Goal: Task Accomplishment & Management: Use online tool/utility

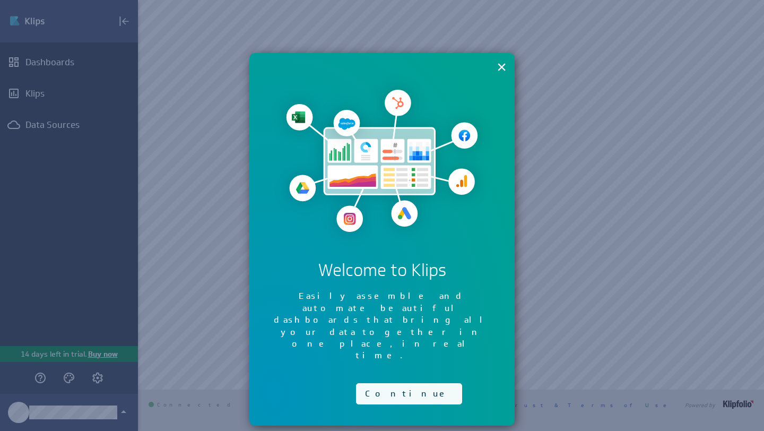
click at [386, 383] on button "Continue" at bounding box center [409, 393] width 106 height 21
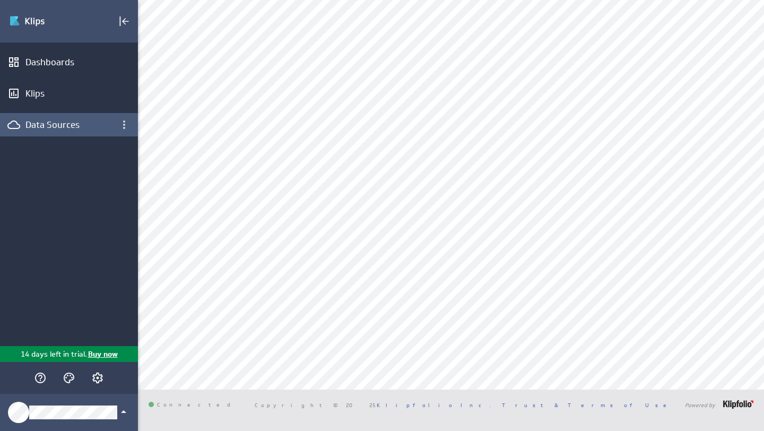
click at [62, 127] on div "Data Sources" at bounding box center [68, 125] width 87 height 12
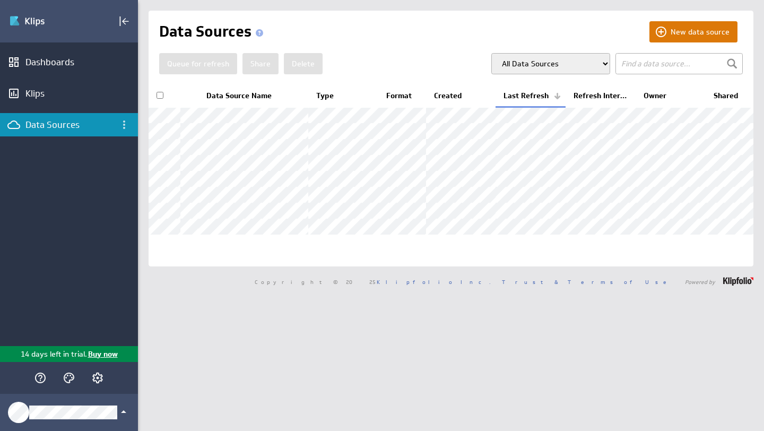
click at [671, 32] on button "New data source" at bounding box center [693, 31] width 88 height 21
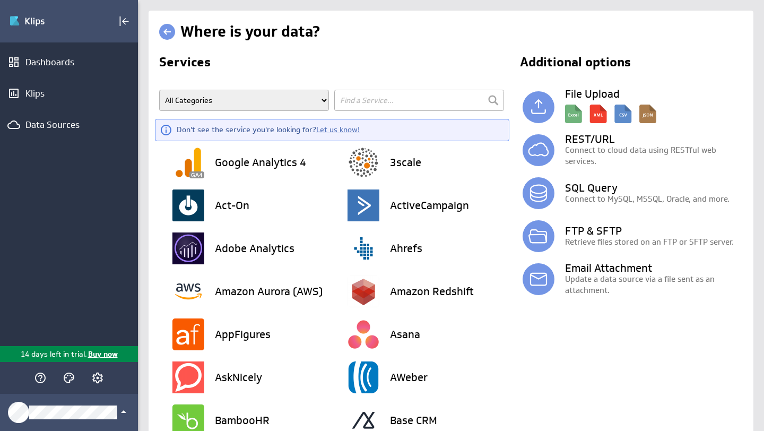
click at [334, 64] on h2 "Services" at bounding box center [332, 64] width 347 height 17
click at [328, 69] on h2 "Services" at bounding box center [332, 64] width 347 height 17
click at [350, 97] on input "text" at bounding box center [419, 100] width 170 height 21
type input "hubspot"
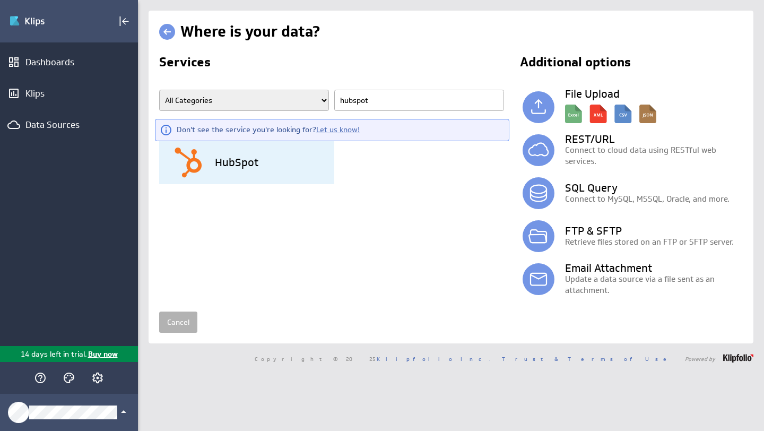
click at [266, 166] on div "HubSpot" at bounding box center [253, 162] width 162 height 43
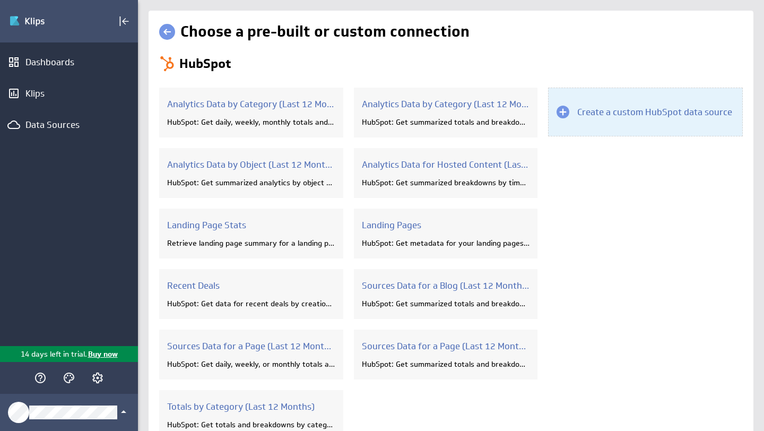
click at [563, 109] on div at bounding box center [562, 112] width 13 height 13
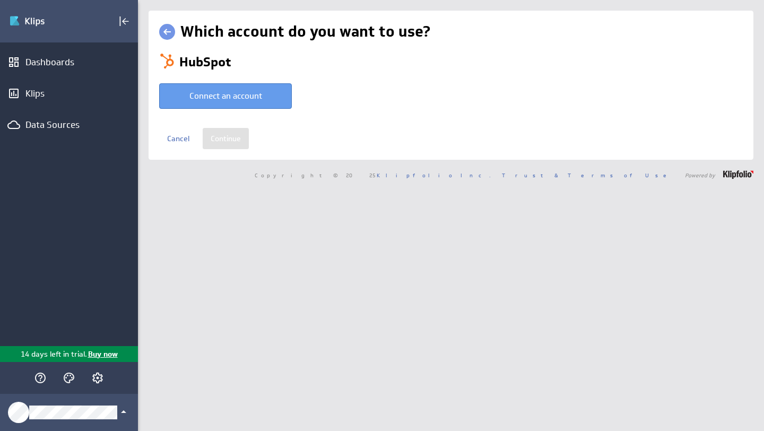
click at [246, 99] on button "Connect an account" at bounding box center [225, 95] width 133 height 25
type input "Valentin @ HubSpot created Aug 20, 2025 at 8:28 AM EDT"
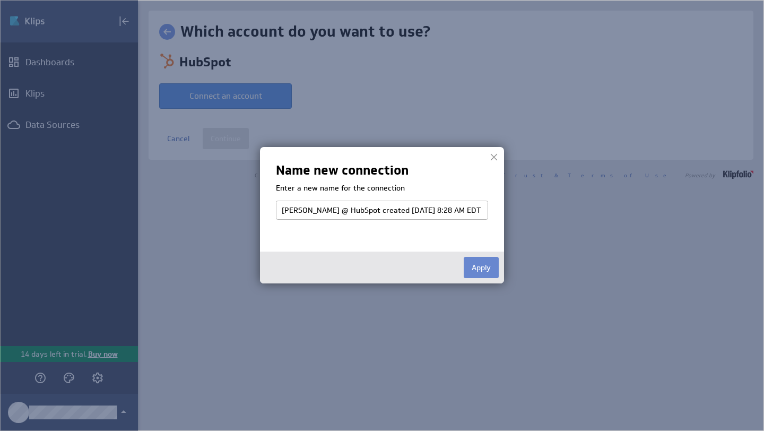
click at [481, 269] on button "Apply" at bounding box center [480, 267] width 35 height 21
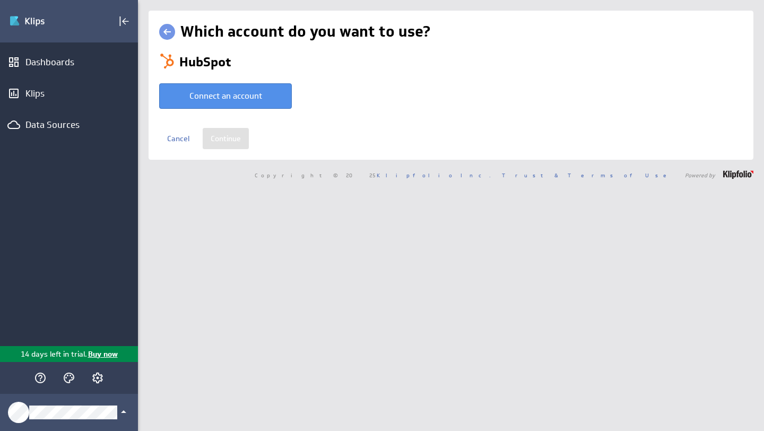
select select "b4d9af86a879899849f0e65d40b1d048"
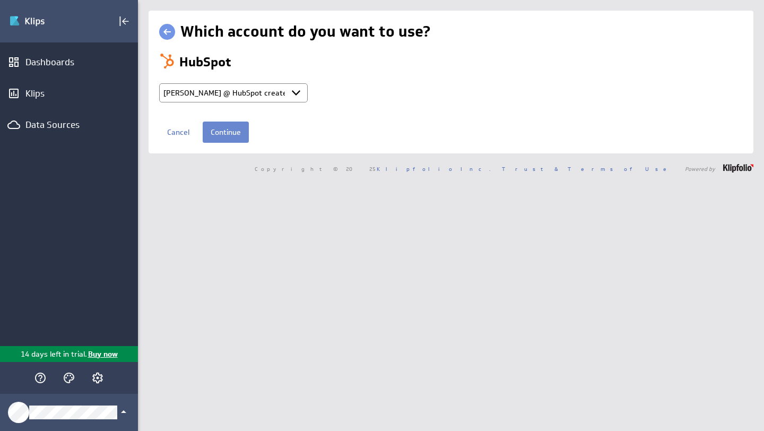
click at [236, 128] on input "Continue" at bounding box center [226, 131] width 46 height 21
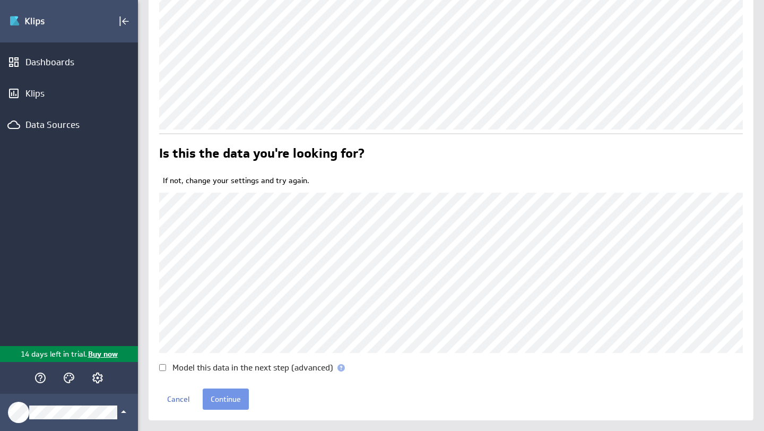
scroll to position [209, 0]
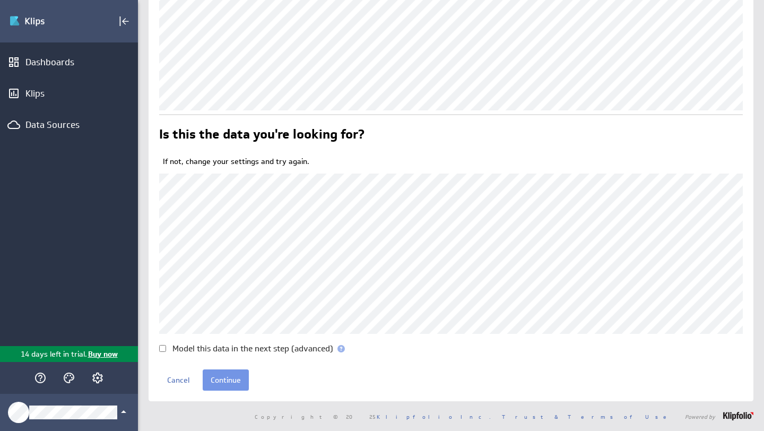
click at [161, 350] on input "Model this data in the next step (advanced)" at bounding box center [162, 348] width 7 height 7
click at [162, 348] on input "Model this data in the next step (advanced)" at bounding box center [162, 348] width 7 height 7
checkbox input "false"
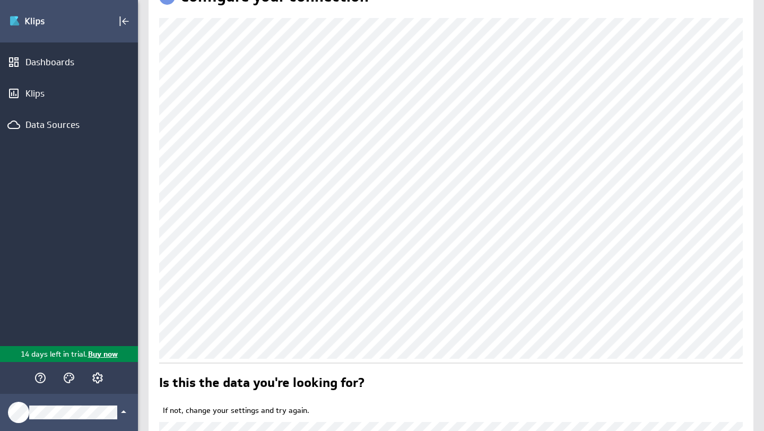
scroll to position [198, 0]
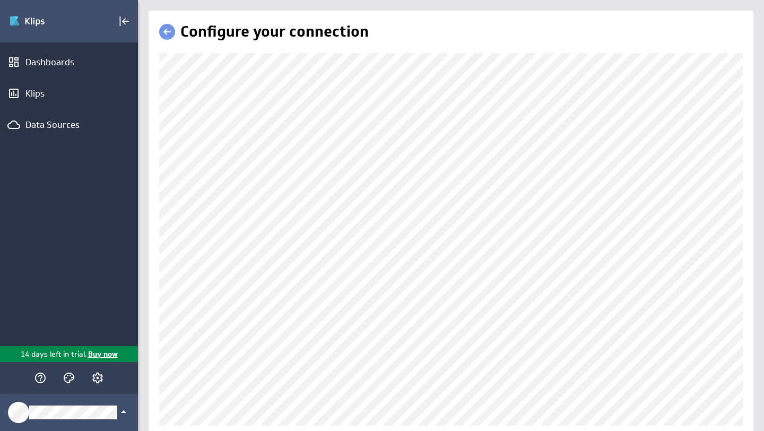
scroll to position [35, 0]
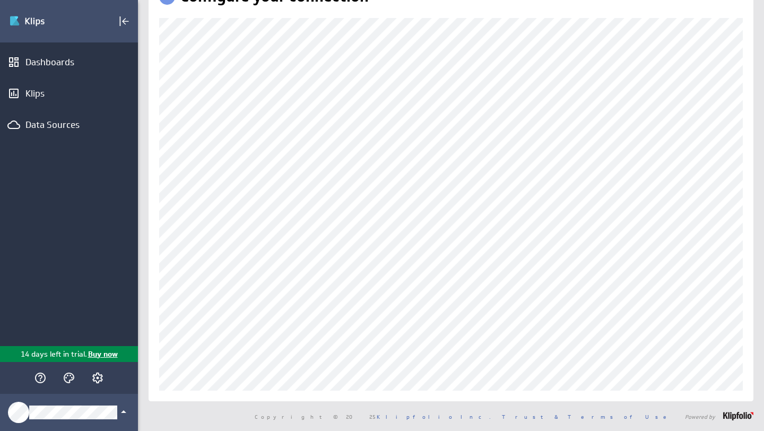
scroll to position [35, 0]
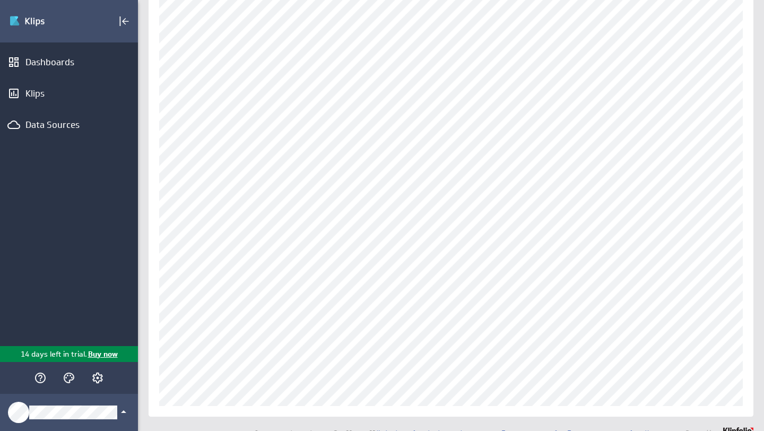
scroll to position [83, 0]
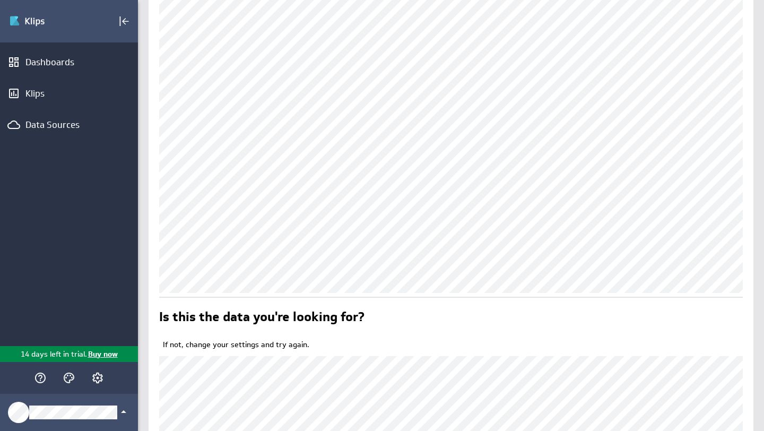
scroll to position [82, 0]
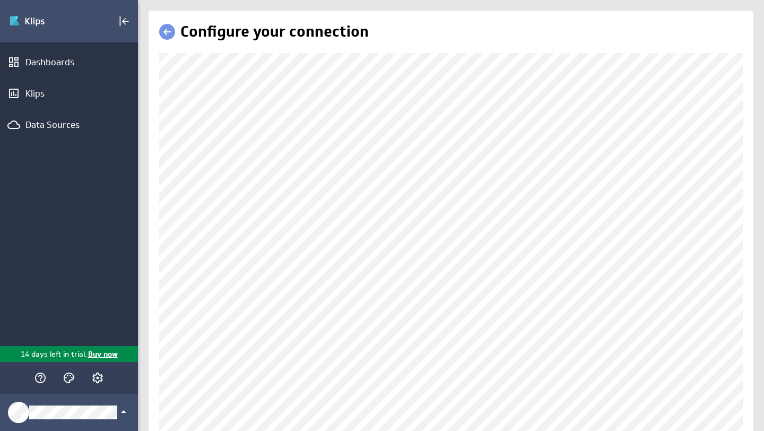
scroll to position [53, 0]
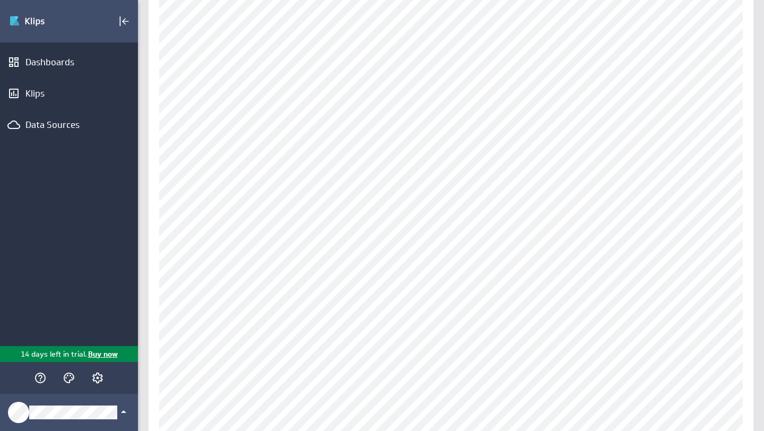
scroll to position [309, 0]
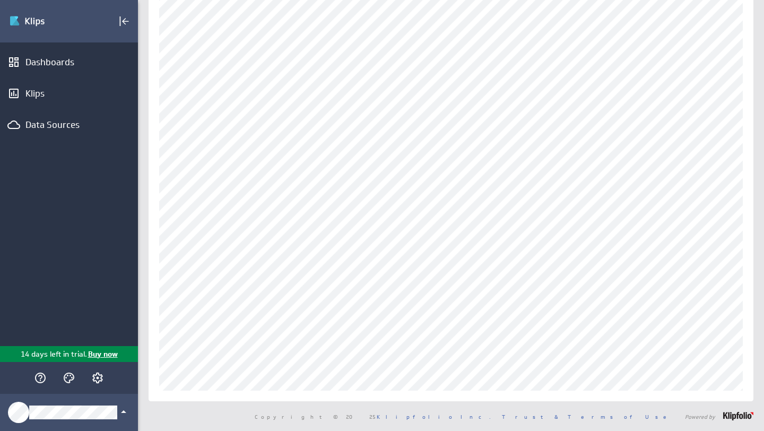
scroll to position [219, 0]
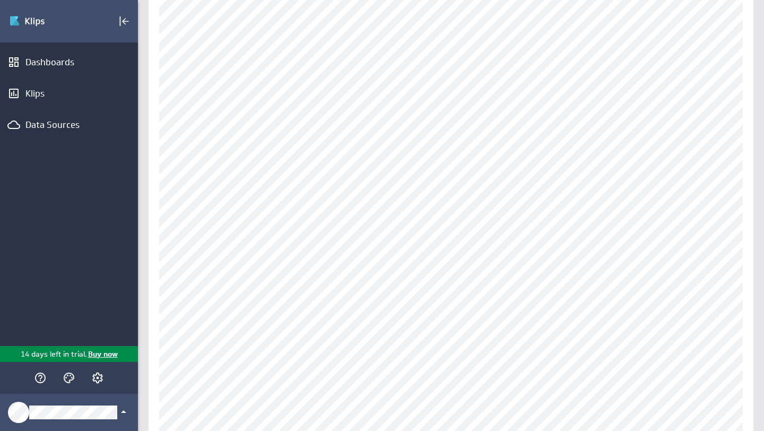
scroll to position [256, 0]
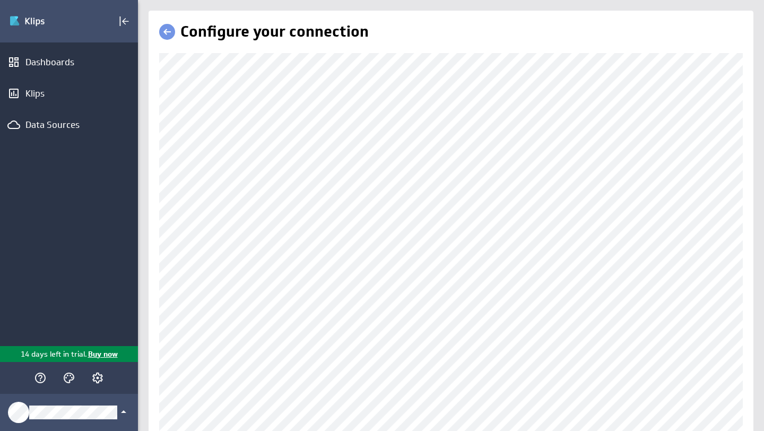
scroll to position [162, 0]
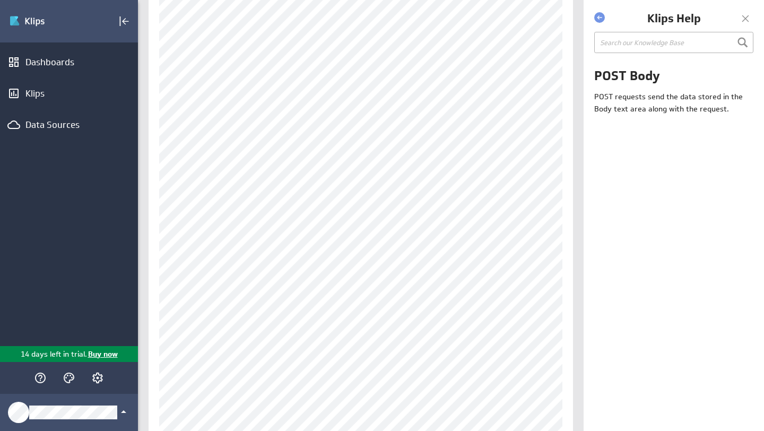
click at [746, 20] on div at bounding box center [745, 19] width 16 height 16
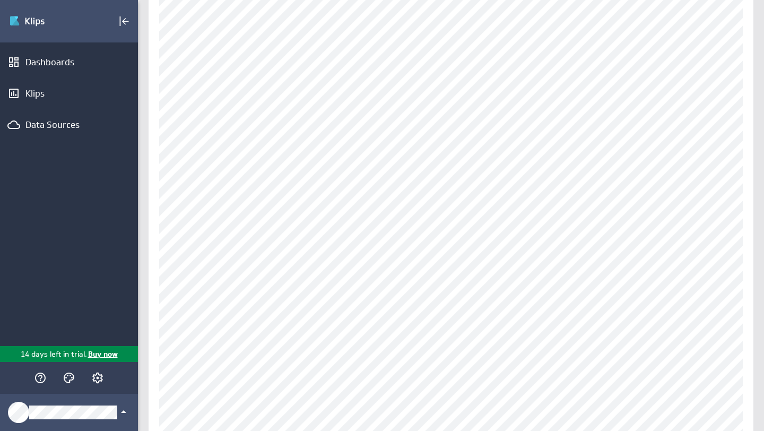
scroll to position [279, 0]
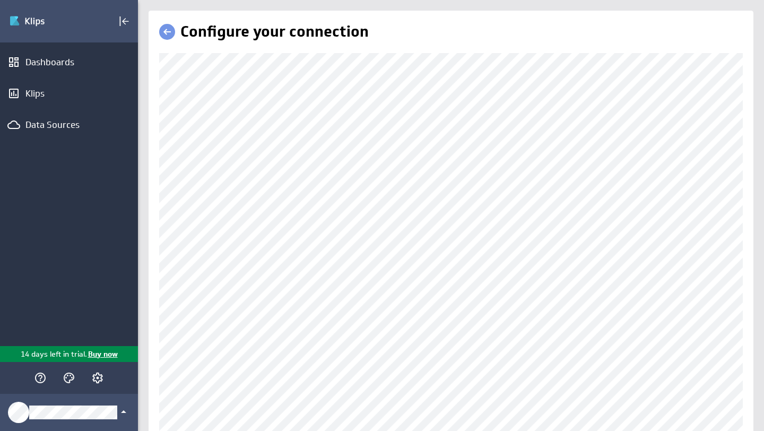
scroll to position [129, 0]
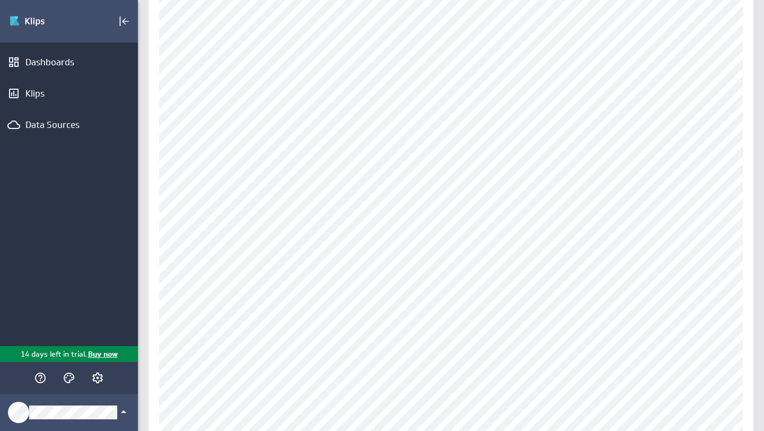
scroll to position [129, 0]
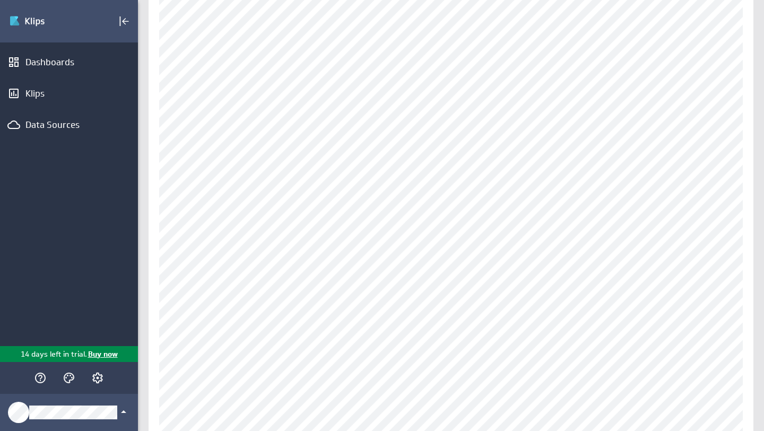
scroll to position [298, 0]
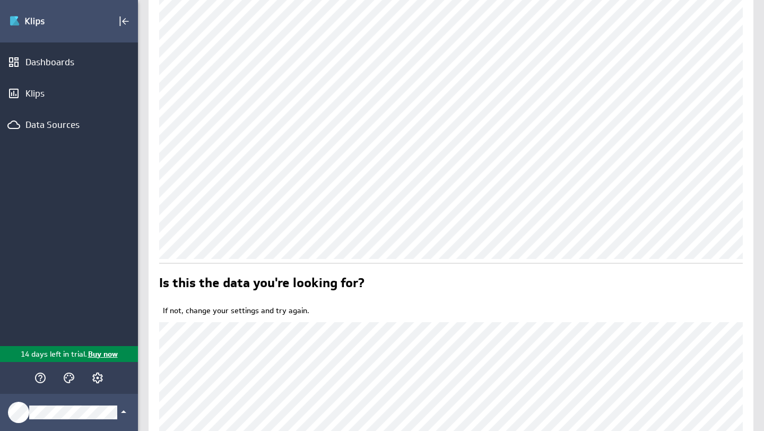
scroll to position [266, 0]
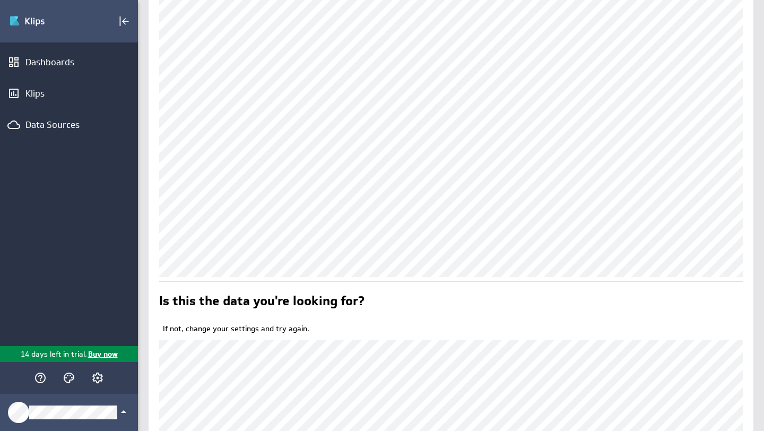
scroll to position [364, 0]
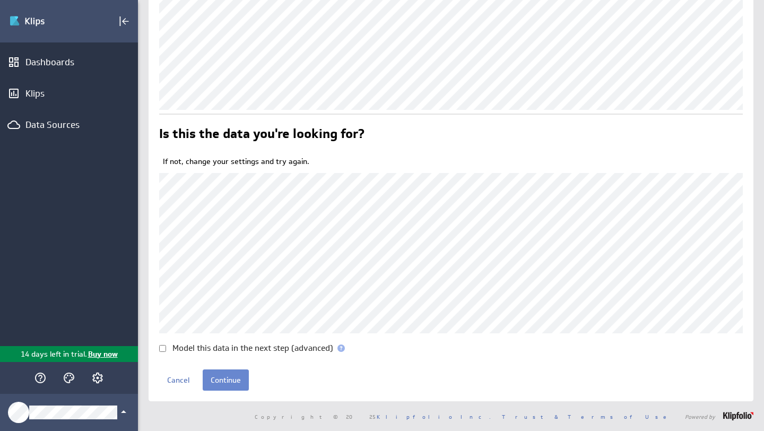
click at [233, 380] on input "Continue" at bounding box center [226, 379] width 46 height 21
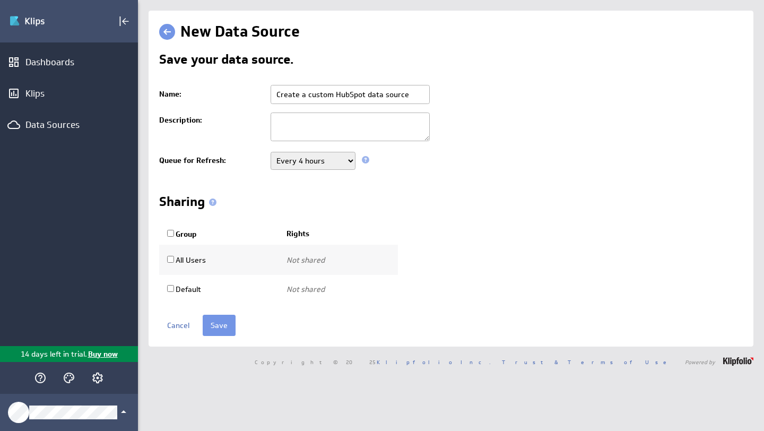
drag, startPoint x: 407, startPoint y: 94, endPoint x: 276, endPoint y: 91, distance: 130.5
click at [276, 91] on input "Create a custom HubSpot data source" at bounding box center [349, 94] width 159 height 19
type input "З"
type input "Pilot sync"
click at [473, 129] on td at bounding box center [503, 127] width 477 height 39
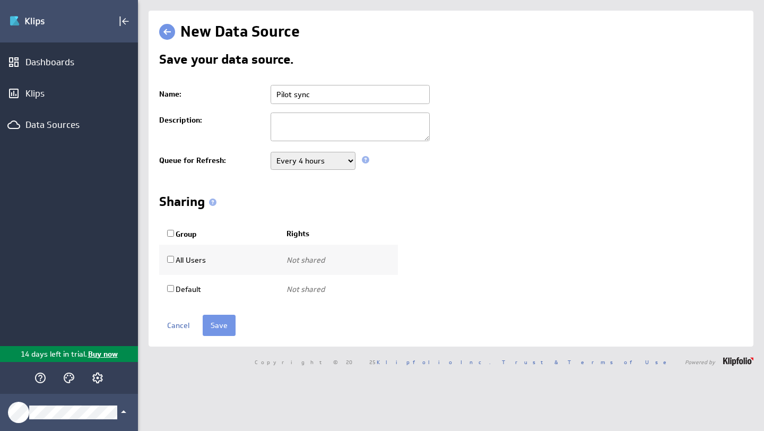
click at [342, 166] on select "Never Every minute Every 5 minutes Every 15 minutes Every 30 minutes Every hour…" at bounding box center [312, 161] width 85 height 18
select select "43200"
click at [456, 179] on div "Save your data source. Name: Pilot sync Description: Queue for Refresh: Never E…" at bounding box center [450, 178] width 583 height 251
click at [222, 332] on input "Save" at bounding box center [219, 324] width 33 height 21
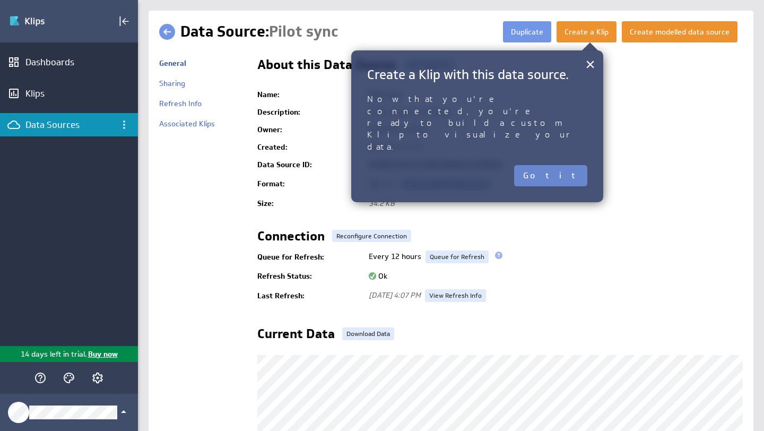
click at [584, 165] on button "Got it" at bounding box center [550, 175] width 73 height 21
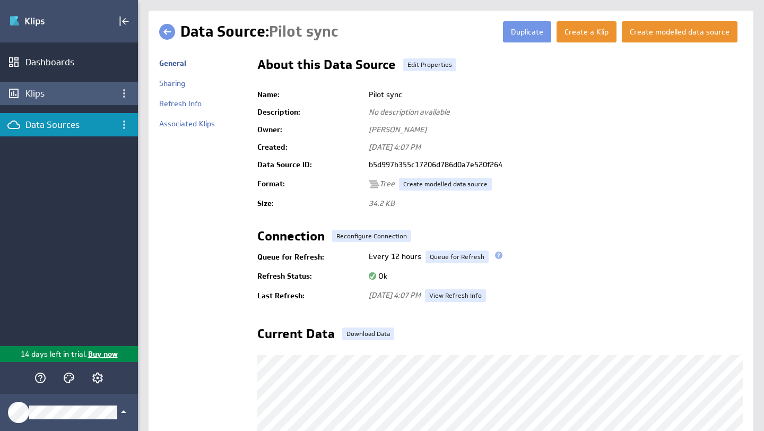
click at [60, 101] on div "Klips" at bounding box center [69, 93] width 138 height 23
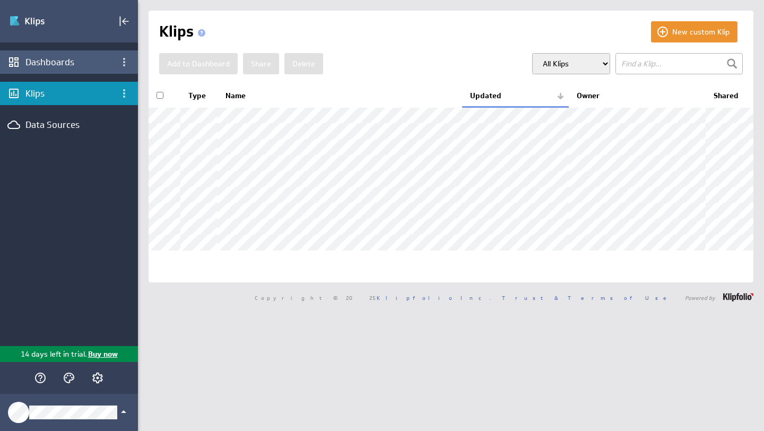
click at [84, 62] on div "Dashboards" at bounding box center [68, 62] width 87 height 12
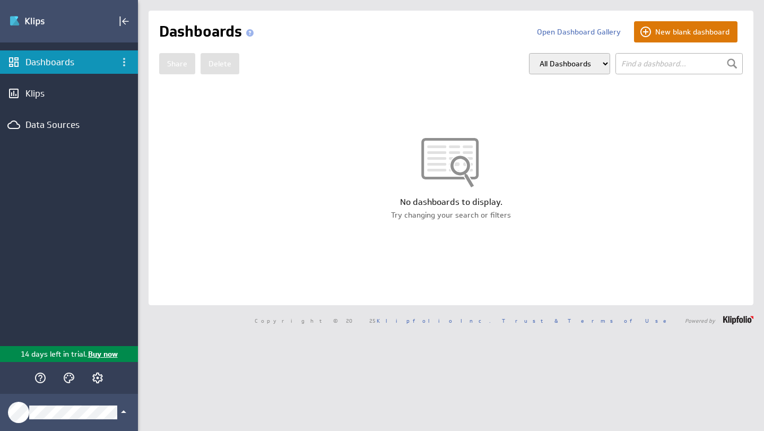
click at [705, 28] on button "New blank dashboard" at bounding box center [685, 31] width 103 height 21
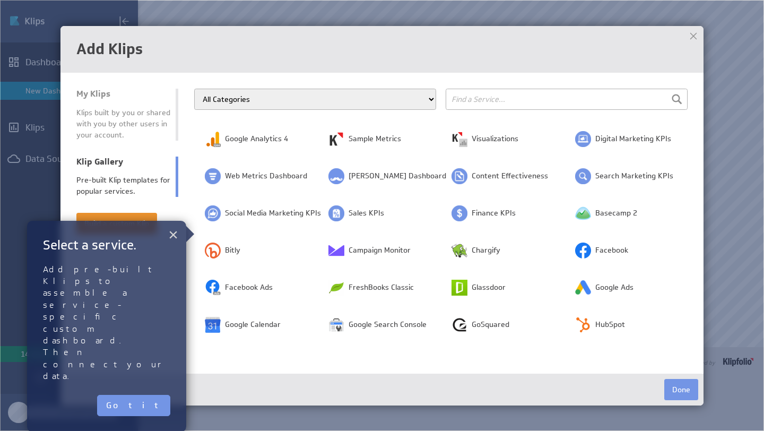
click at [174, 234] on button "×" at bounding box center [173, 234] width 10 height 21
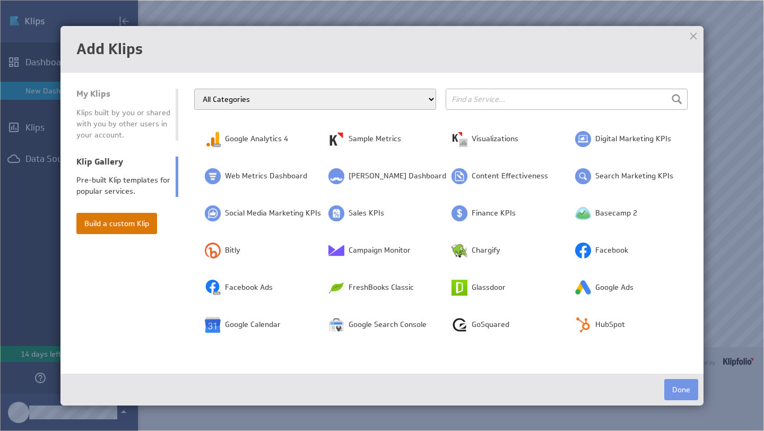
click at [104, 226] on button "Build a custom Klip" at bounding box center [116, 223] width 81 height 21
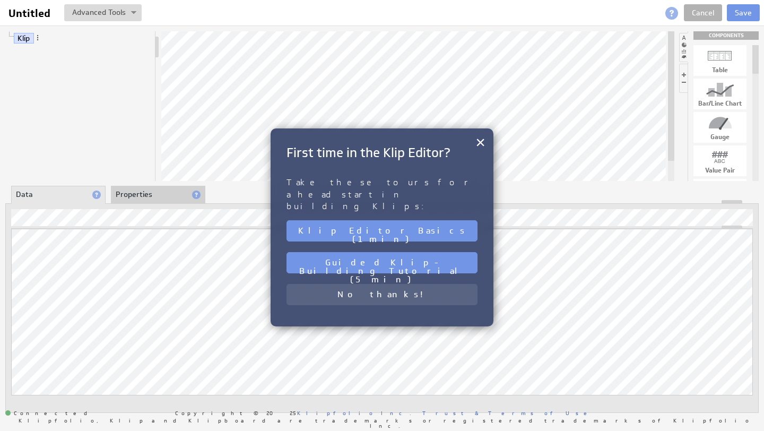
click at [380, 284] on button "No thanks!" at bounding box center [381, 294] width 191 height 21
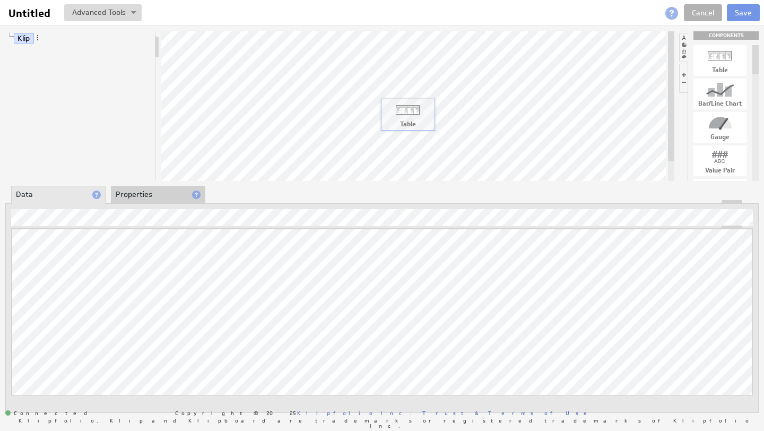
drag, startPoint x: 726, startPoint y: 61, endPoint x: 414, endPoint y: 116, distance: 316.6
